Goal: Find specific page/section: Find specific page/section

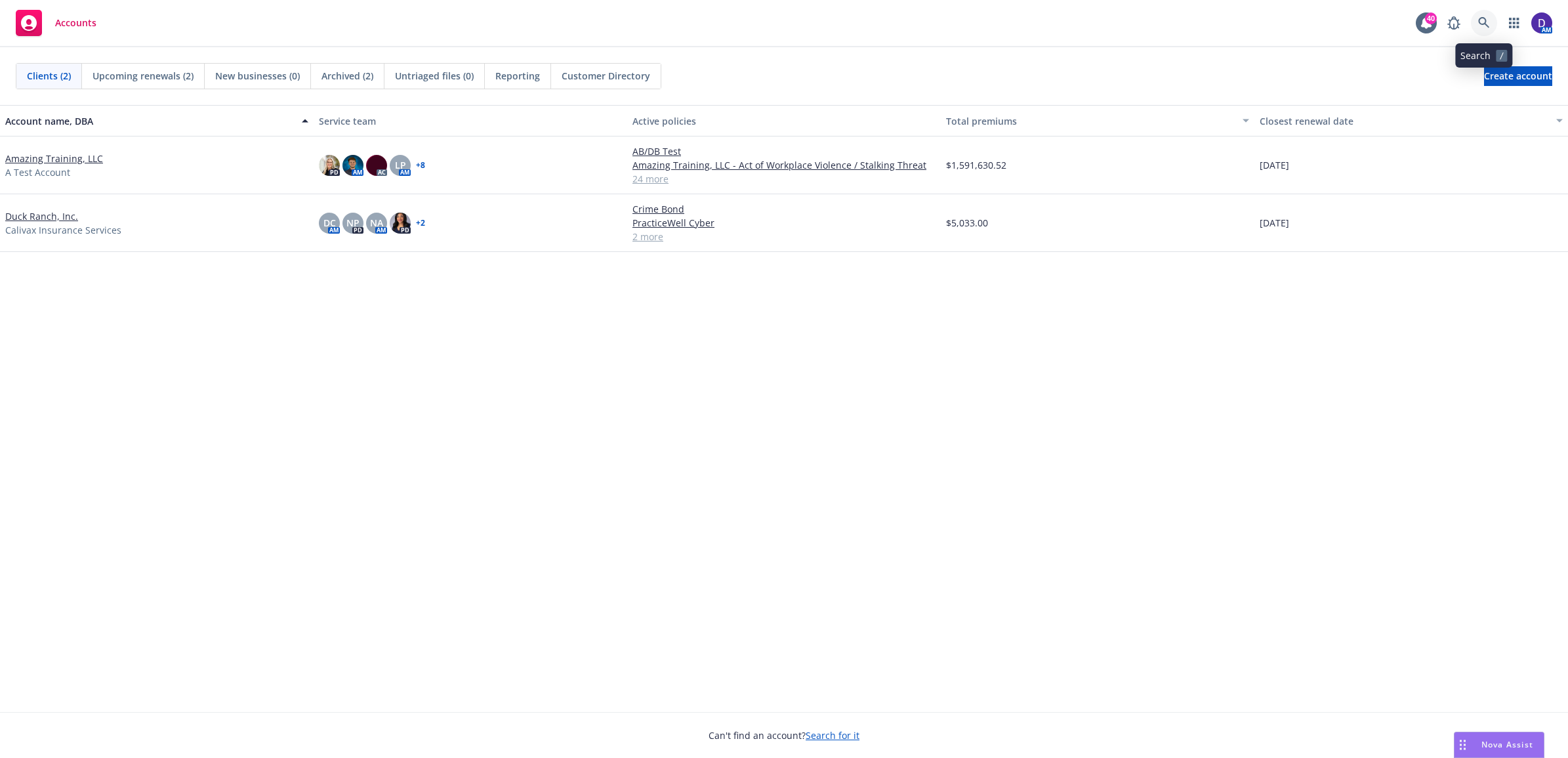
click at [1486, 23] on icon at bounding box center [1484, 22] width 12 height 12
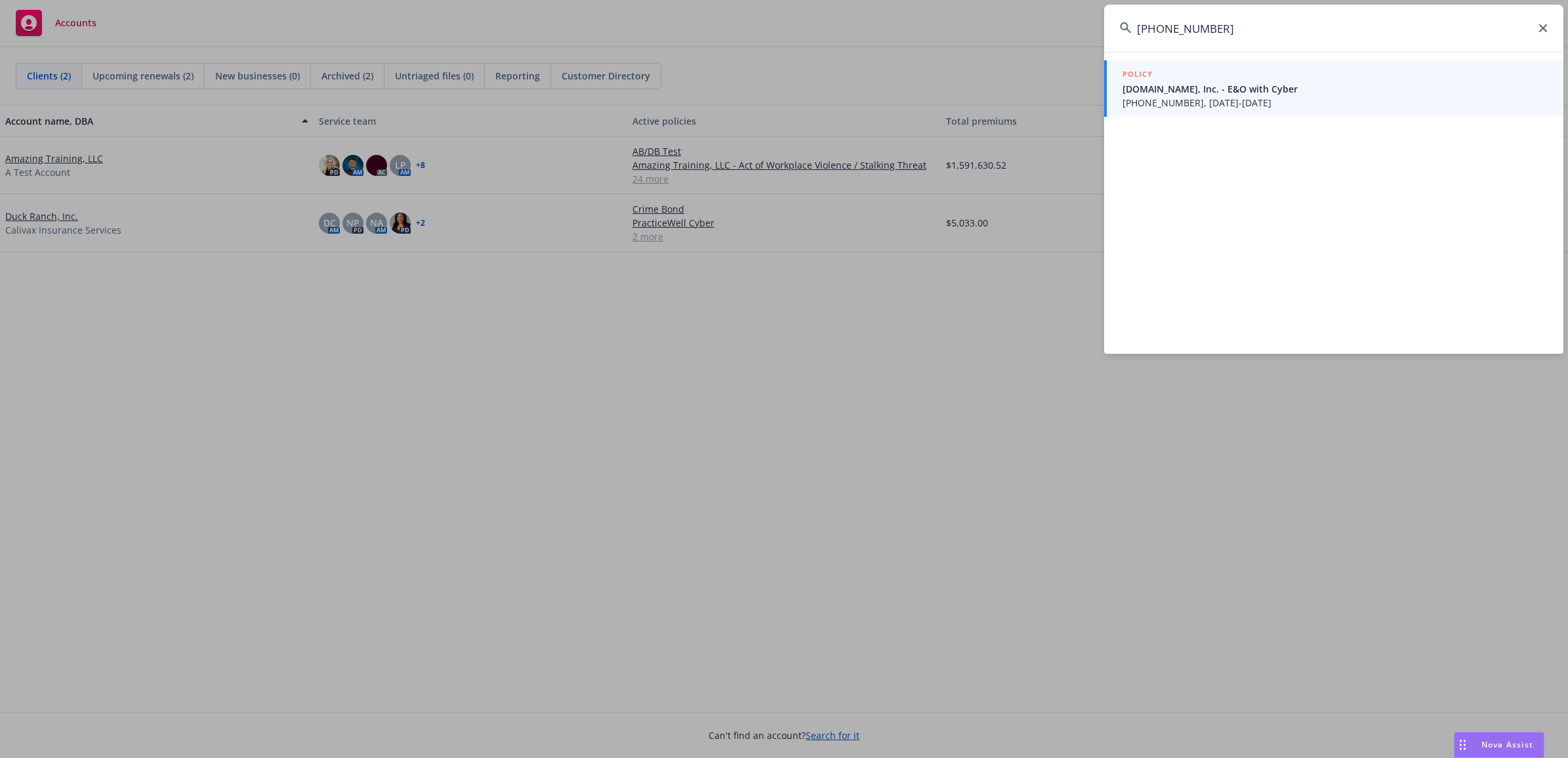
type input "[PHONE_NUMBER]"
click at [1198, 103] on span "[PHONE_NUMBER], [DATE]-[DATE]" at bounding box center [1335, 102] width 425 height 14
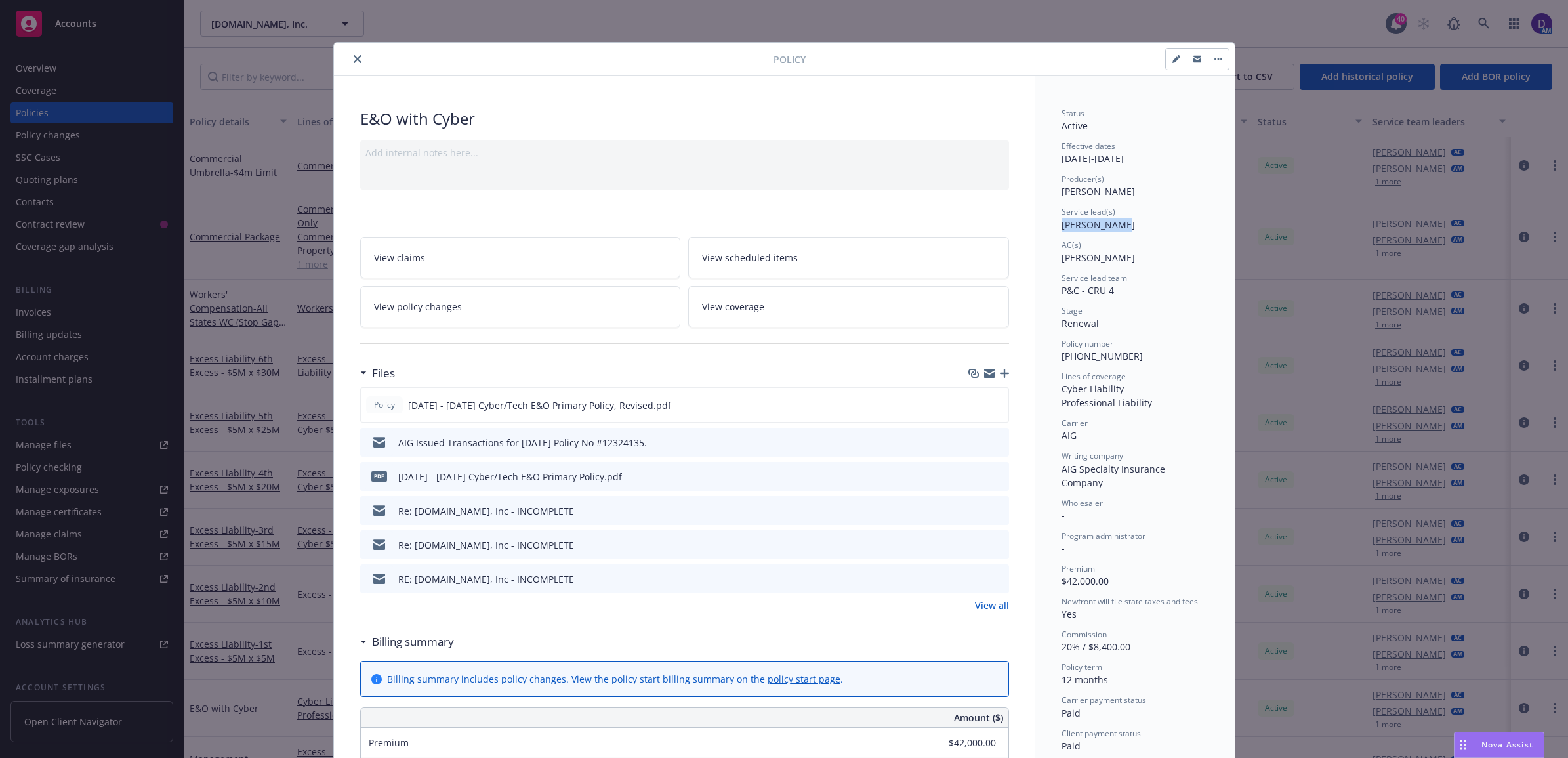
drag, startPoint x: 1112, startPoint y: 233, endPoint x: 1040, endPoint y: 226, distance: 72.3
copy span "[PERSON_NAME]"
click at [353, 61] on icon "close" at bounding box center [357, 58] width 7 height 7
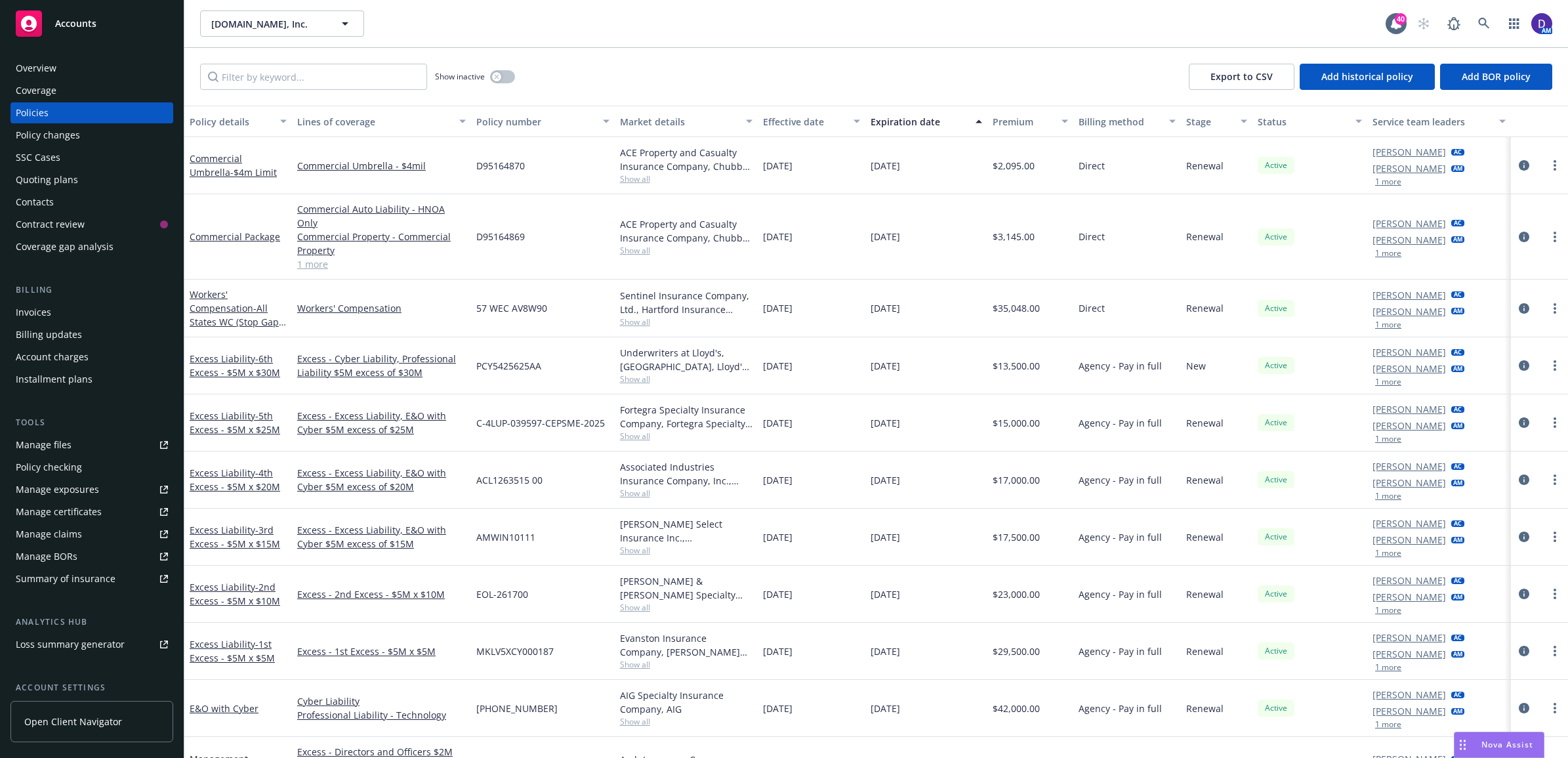
click at [92, 71] on div "Overview" at bounding box center [92, 68] width 152 height 21
